Goal: Transaction & Acquisition: Purchase product/service

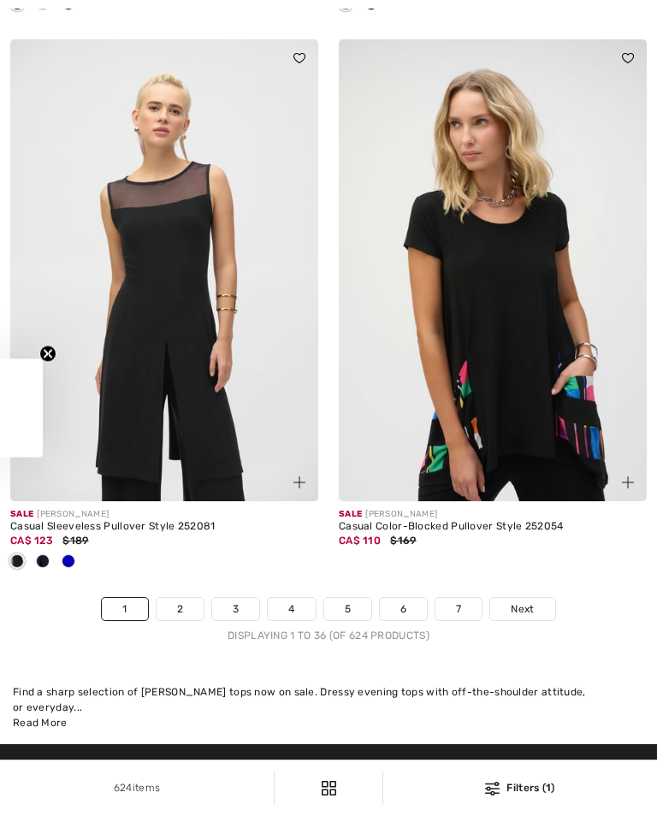
checkbox input "true"
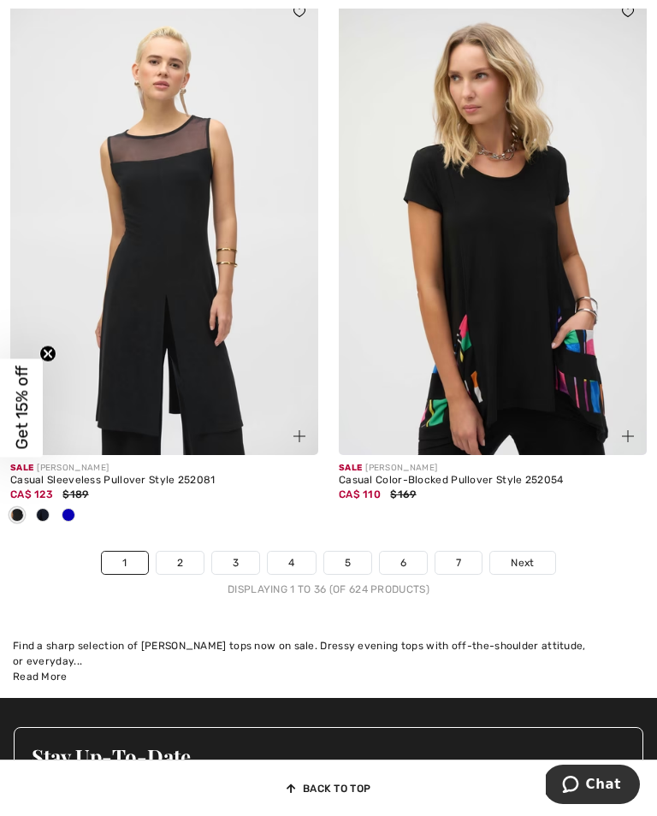
click at [188, 573] on link "2" at bounding box center [180, 563] width 47 height 22
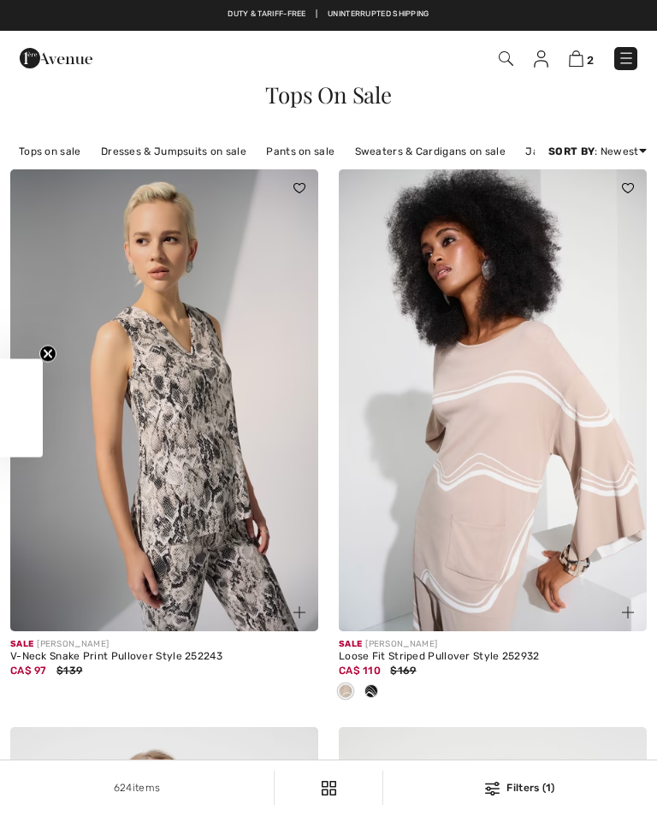
checkbox input "true"
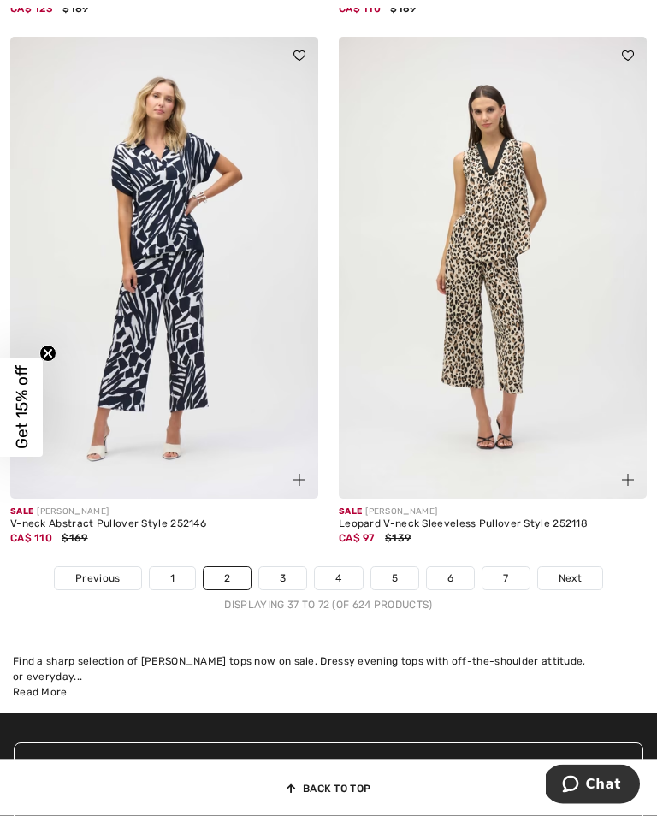
scroll to position [9753, 0]
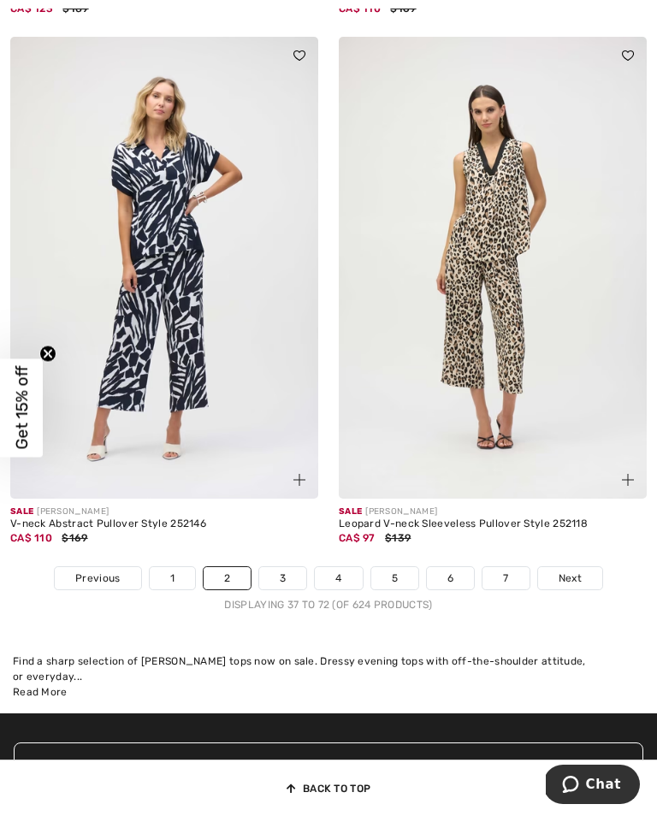
click at [290, 590] on link "3" at bounding box center [282, 578] width 47 height 22
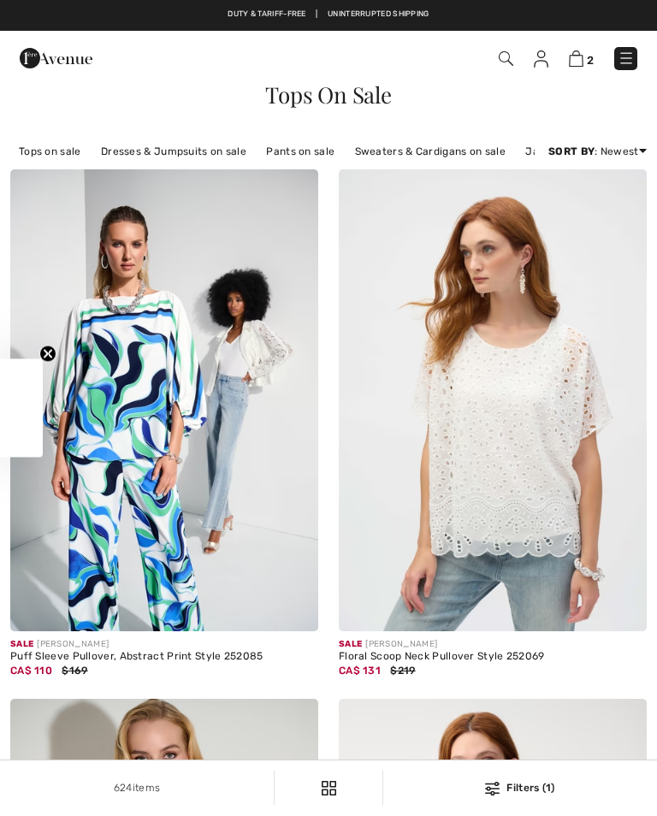
checkbox input "true"
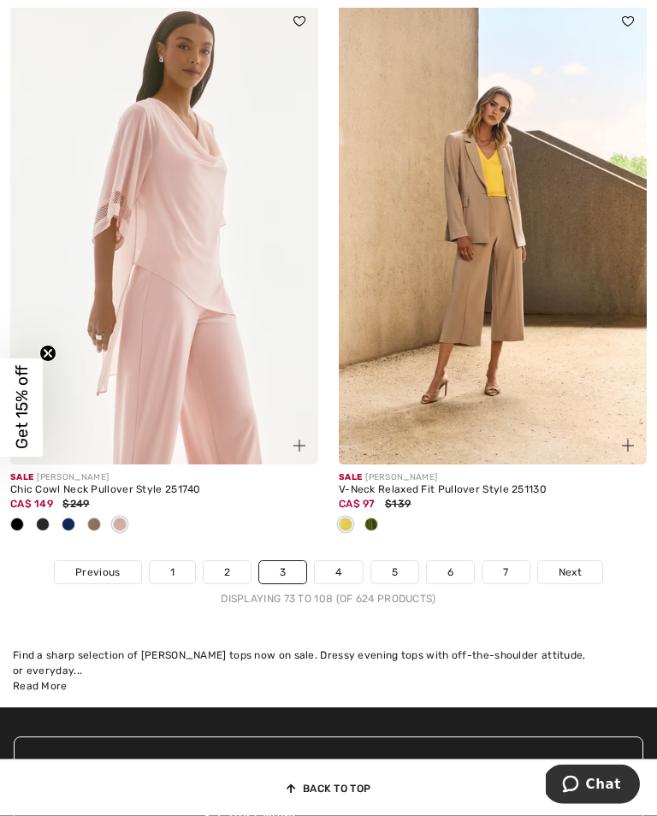
scroll to position [9872, 0]
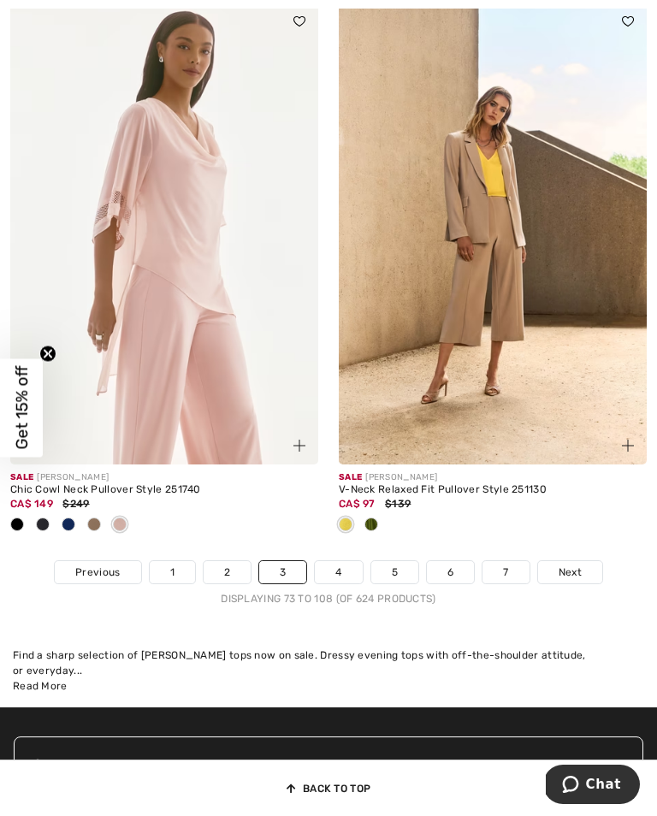
click at [347, 584] on link "4" at bounding box center [338, 572] width 47 height 22
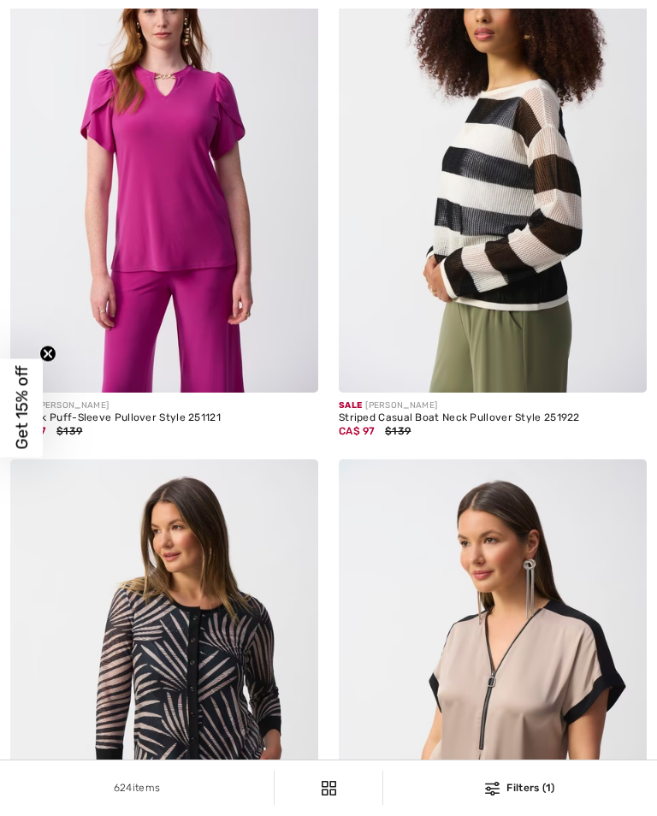
checkbox input "true"
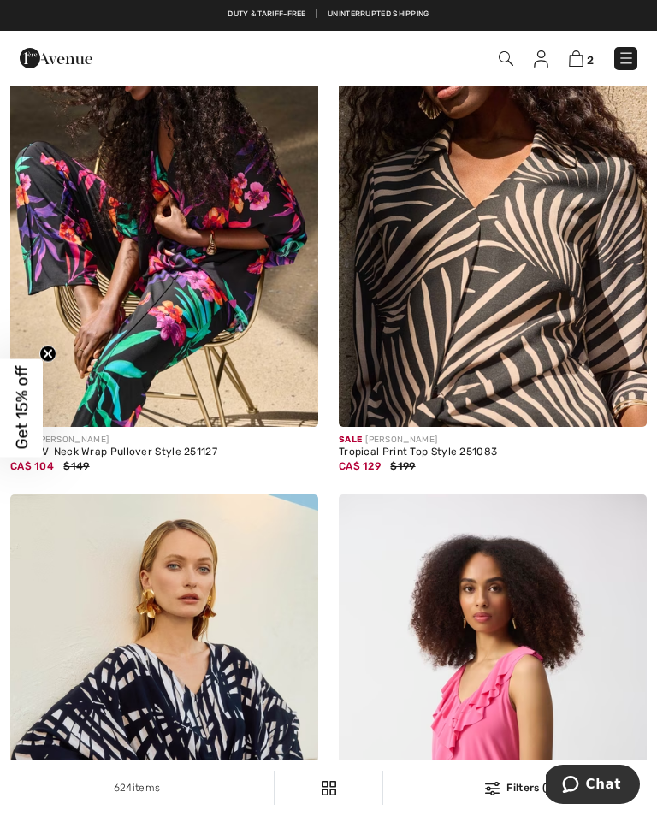
scroll to position [5166, 0]
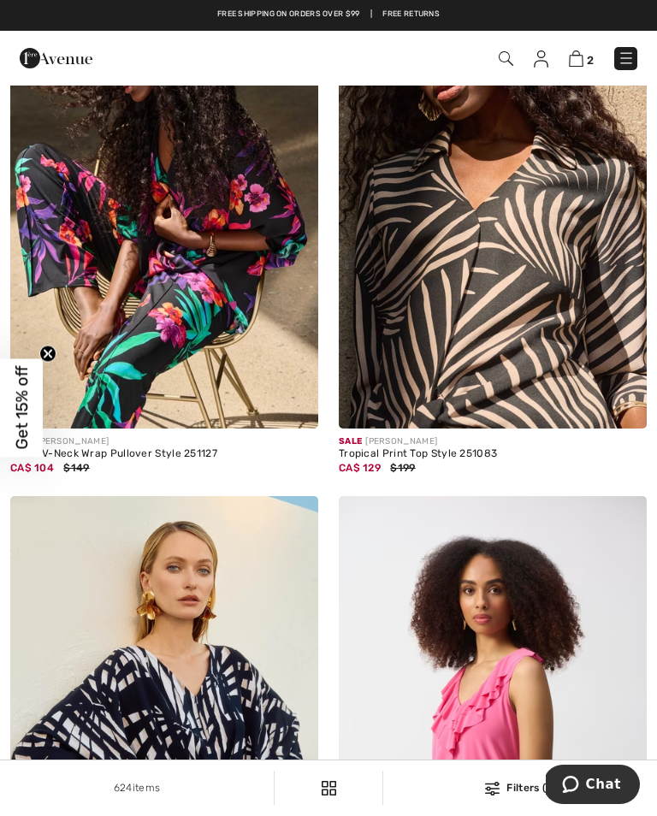
click at [425, 476] on div "CA$ 129 $199" at bounding box center [493, 467] width 308 height 15
click at [440, 419] on img at bounding box center [493, 198] width 308 height 462
click at [450, 389] on img at bounding box center [493, 198] width 308 height 462
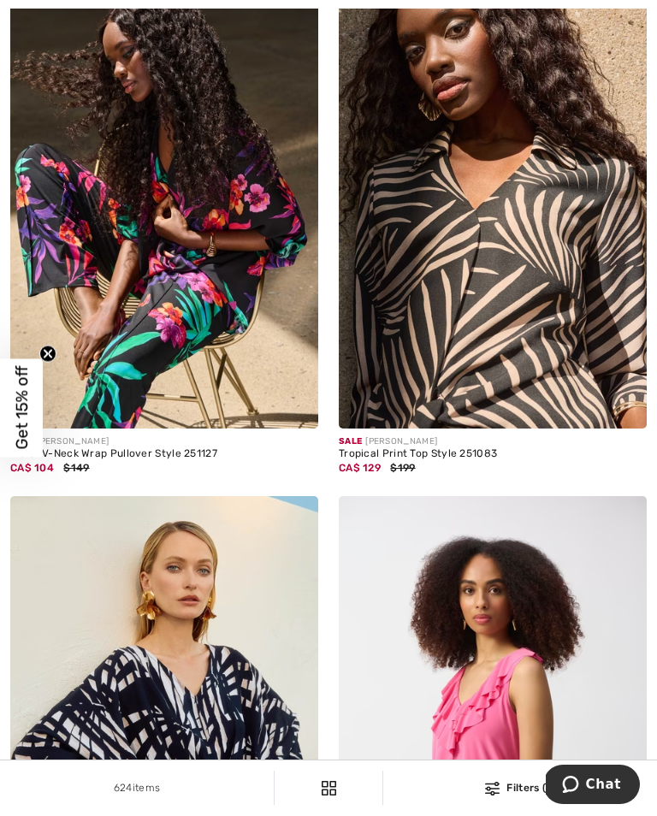
scroll to position [5192, 0]
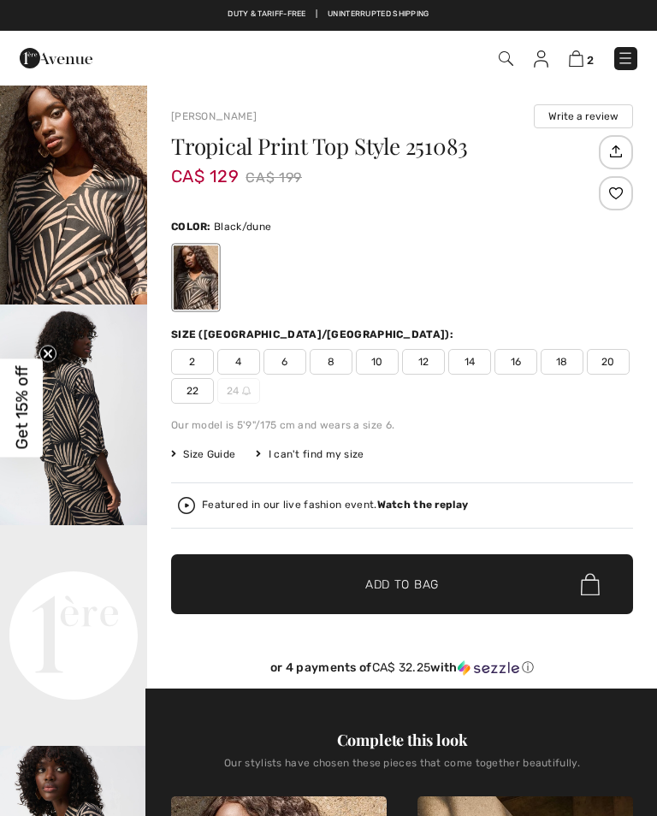
checkbox input "true"
click at [86, 599] on video "Your browser does not support the video tag." at bounding box center [73, 562] width 147 height 74
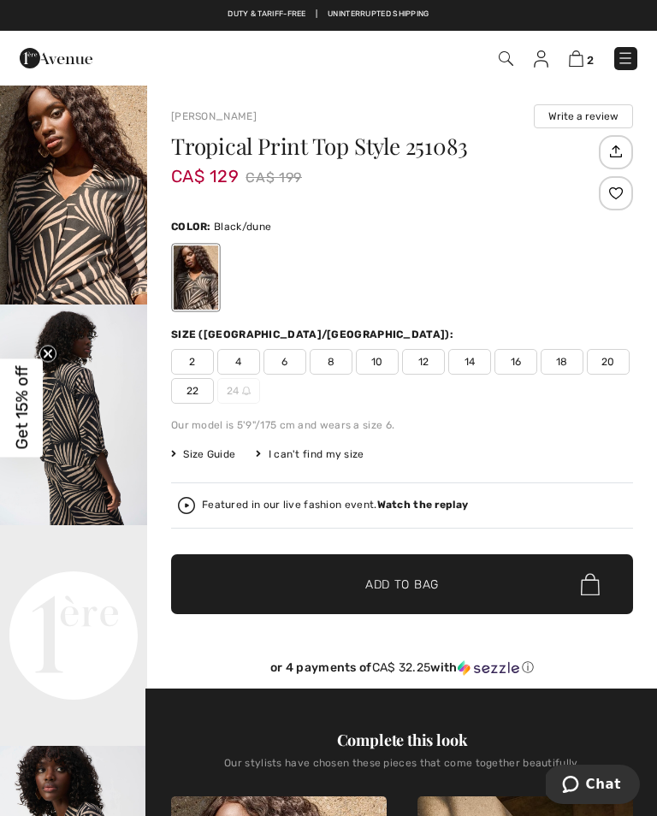
click at [88, 599] on video "Your browser does not support the video tag." at bounding box center [73, 562] width 147 height 74
click at [103, 599] on video "Your browser does not support the video tag." at bounding box center [73, 562] width 147 height 74
click at [100, 599] on video "Your browser does not support the video tag." at bounding box center [73, 562] width 147 height 74
click at [99, 599] on video "Your browser does not support the video tag." at bounding box center [73, 562] width 147 height 74
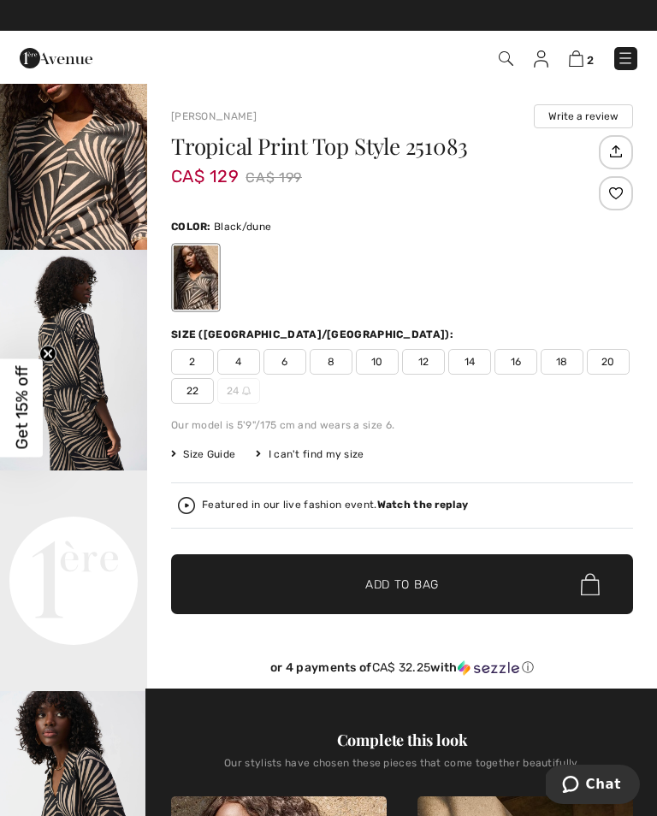
scroll to position [54, 0]
click at [99, 545] on video "Your browser does not support the video tag." at bounding box center [73, 509] width 147 height 74
click at [95, 545] on video "Your browser does not support the video tag." at bounding box center [73, 509] width 147 height 74
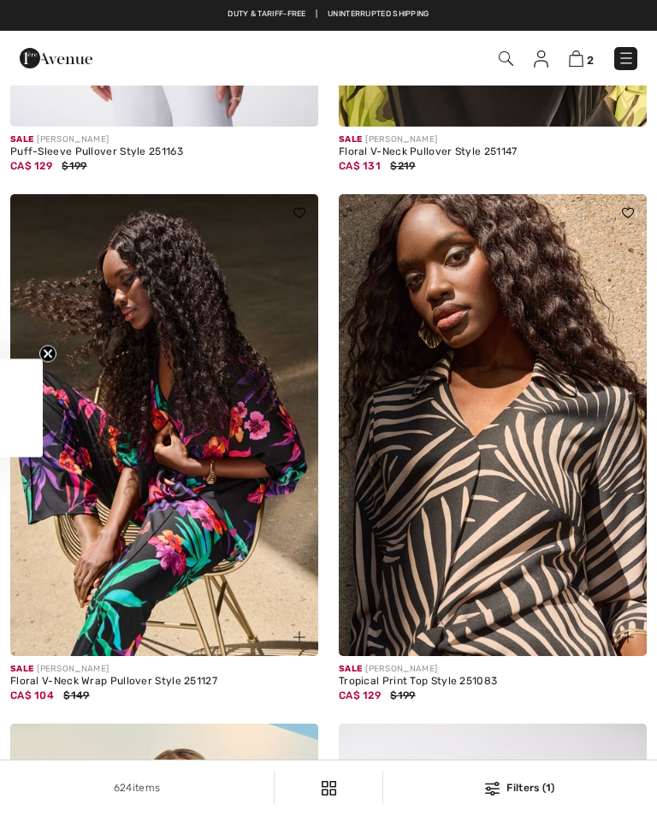
checkbox input "true"
